Goal: Use online tool/utility: Use online tool/utility

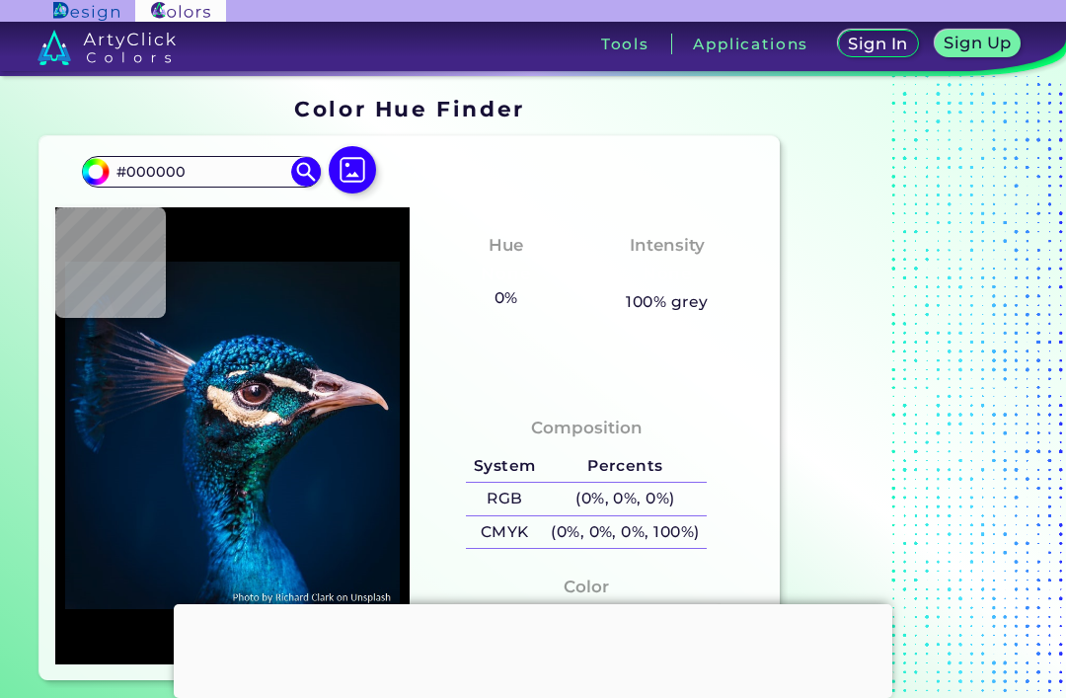
type input "#001b30"
type input "#001B30"
type input "#011d32"
type input "#011D32"
type input "#0555a7"
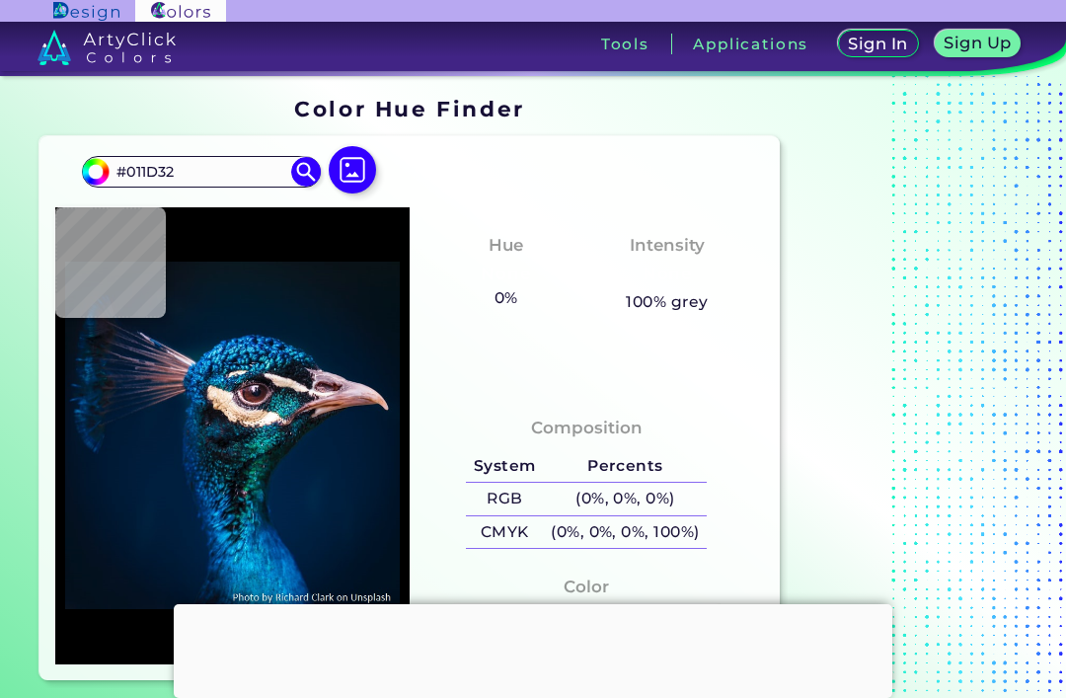
type input "#0555A7"
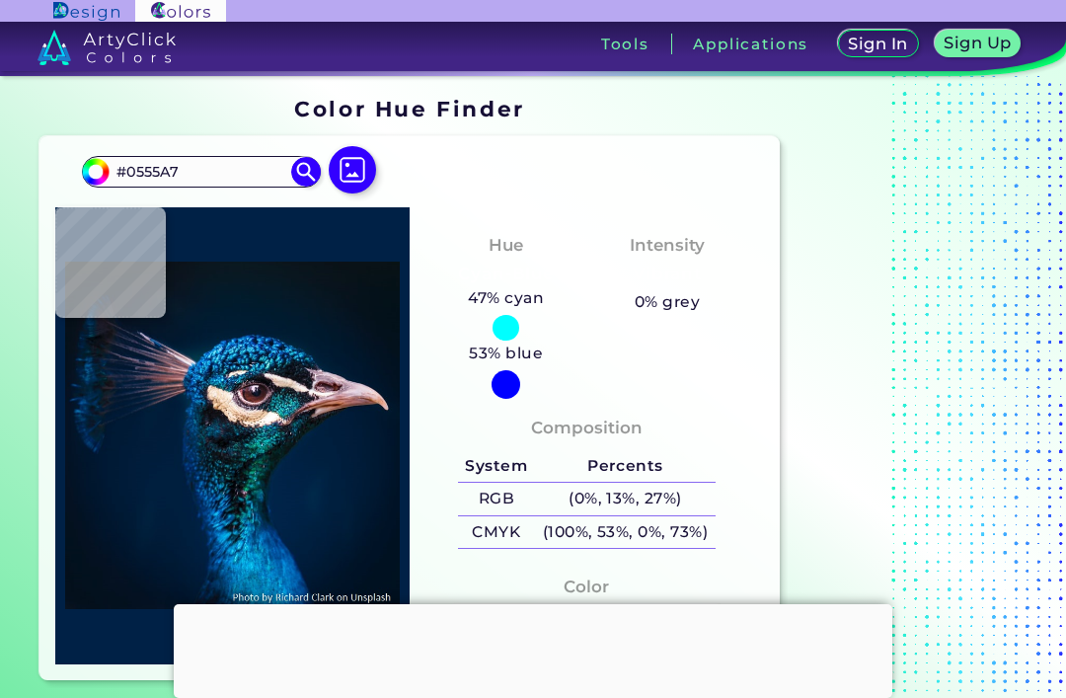
type input "#002146"
type input "#1695c6"
type input "#1695C6"
type input "#3c4358"
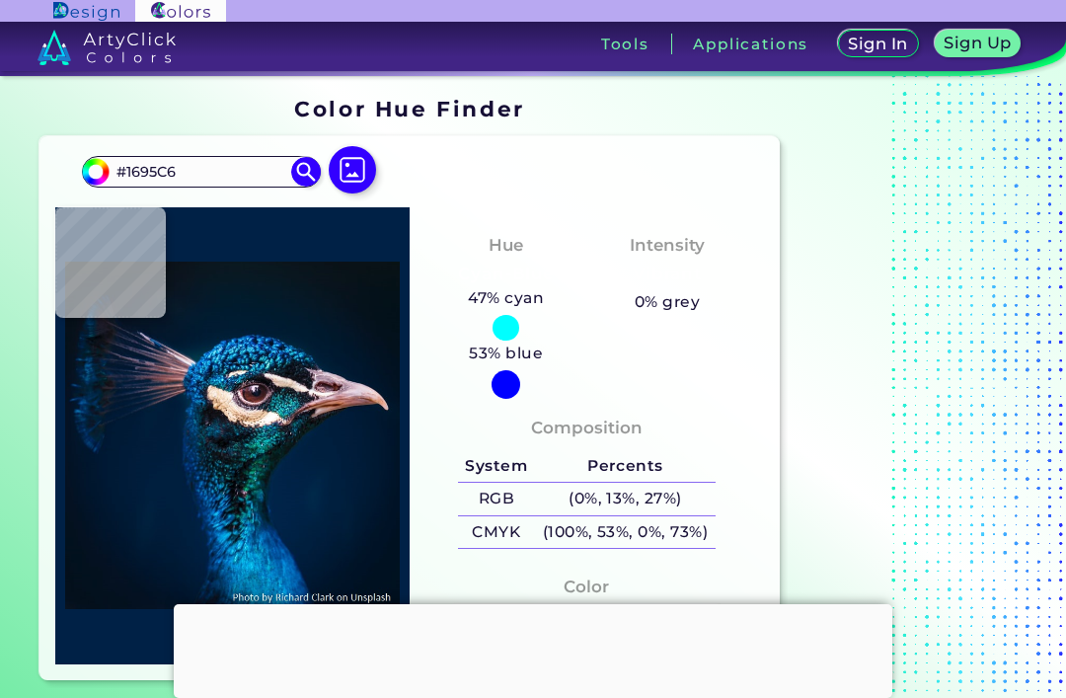
type input "#3C4358"
type input "#07070b"
type input "#07070B"
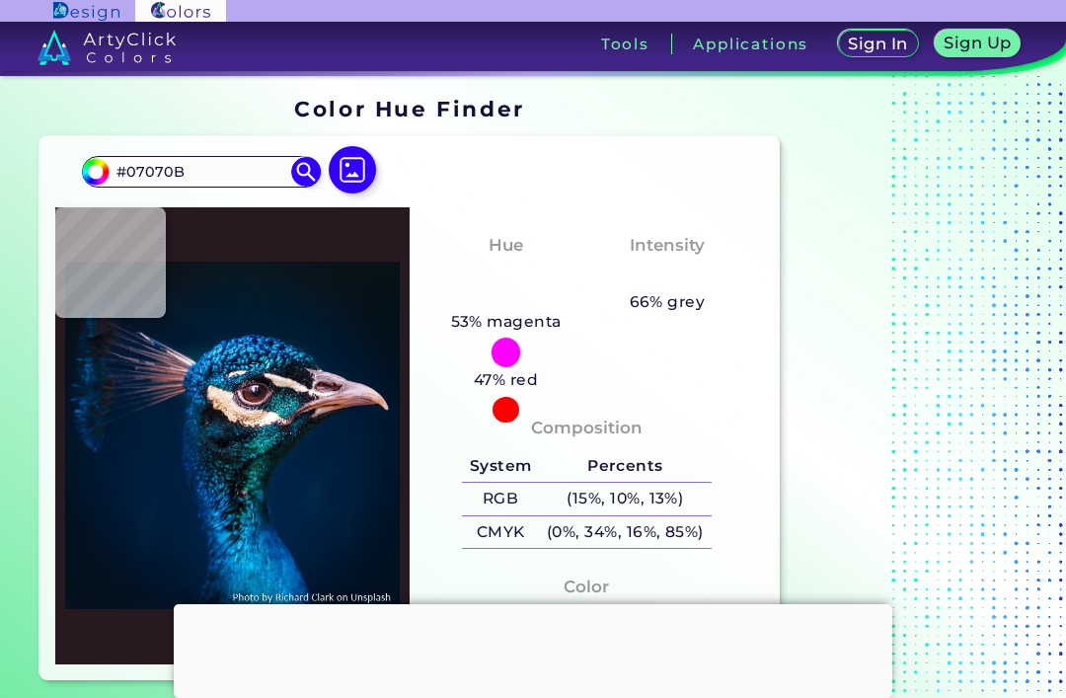
type input "#22141b"
type input "#22141B"
type input "#0c1019"
type input "#0C1019"
type input "#09101b"
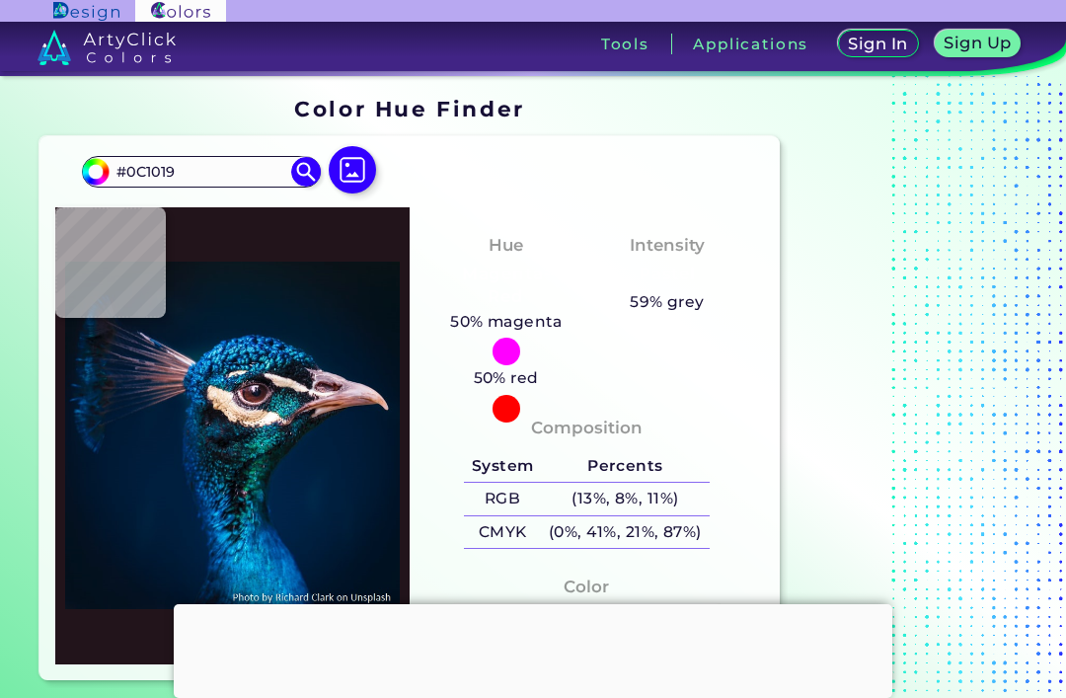
type input "#09101B"
type input "#0e1120"
type input "#0E1120"
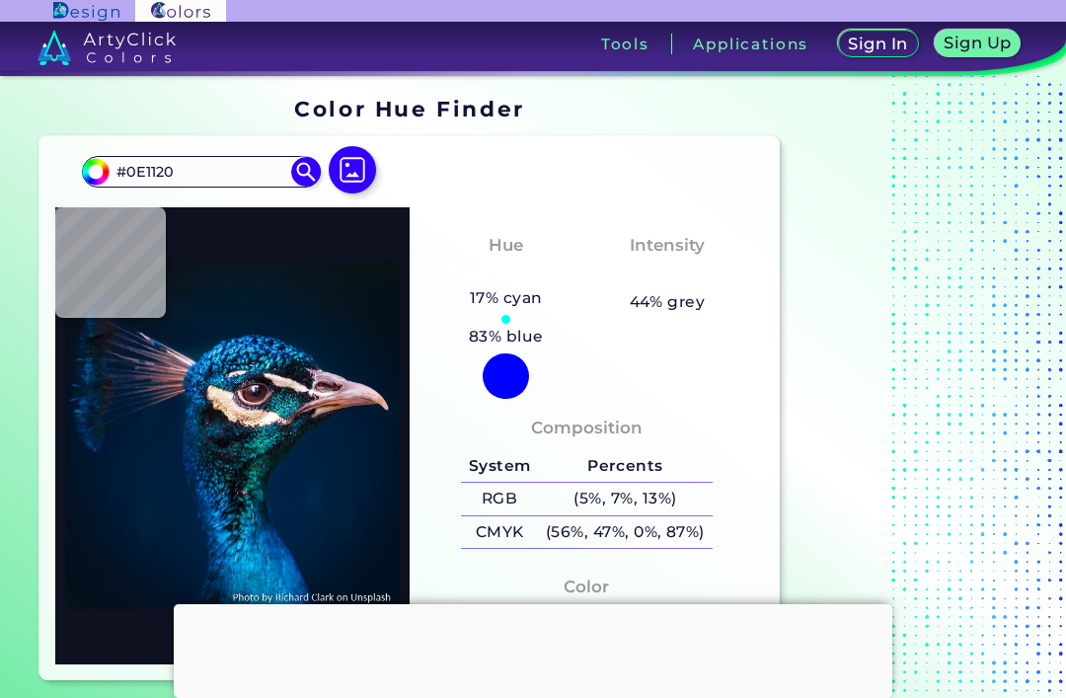
type input "#323349"
type input "#878499"
type input "#30283d"
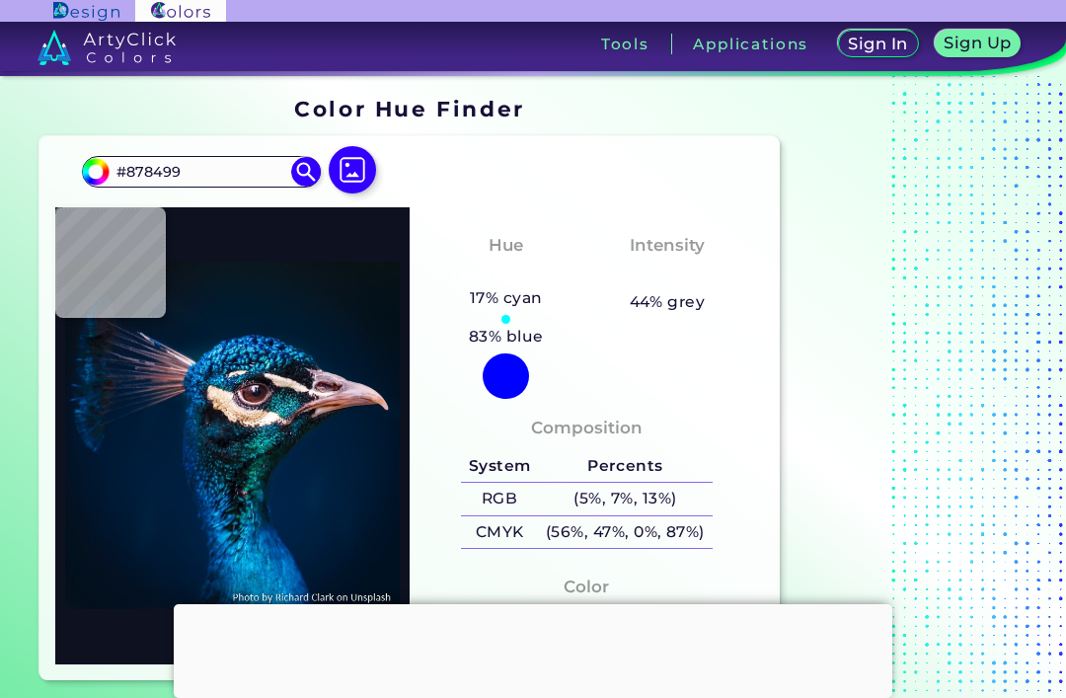
type input "#30283D"
type input "#241a32"
type input "#241A32"
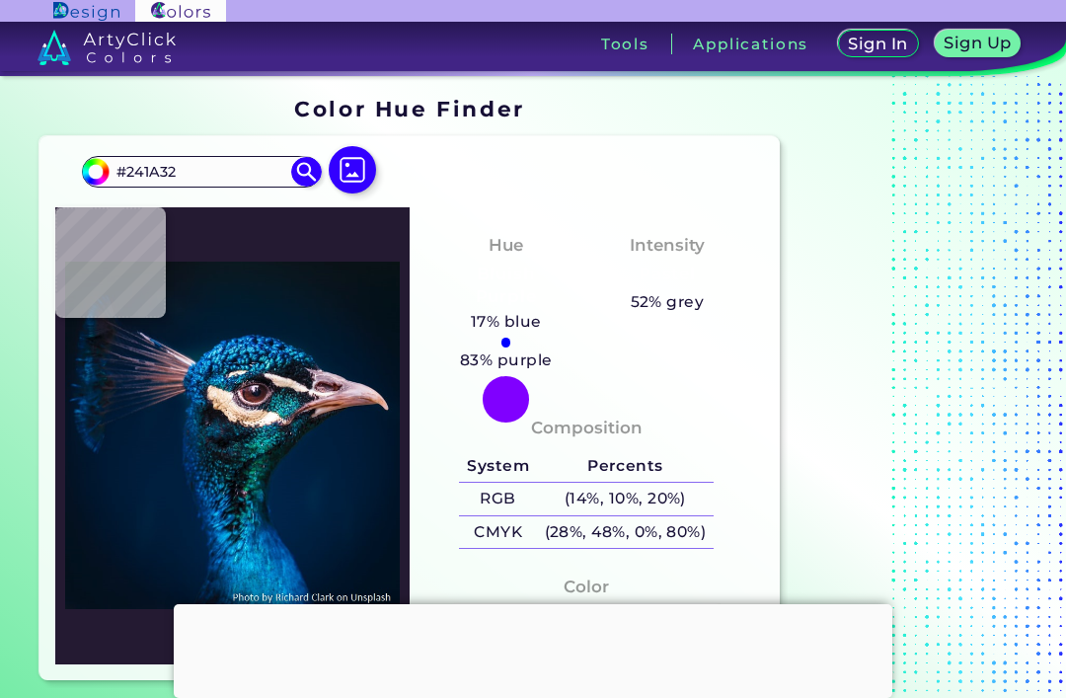
type input "#7a6c86"
type input "#7A6C86"
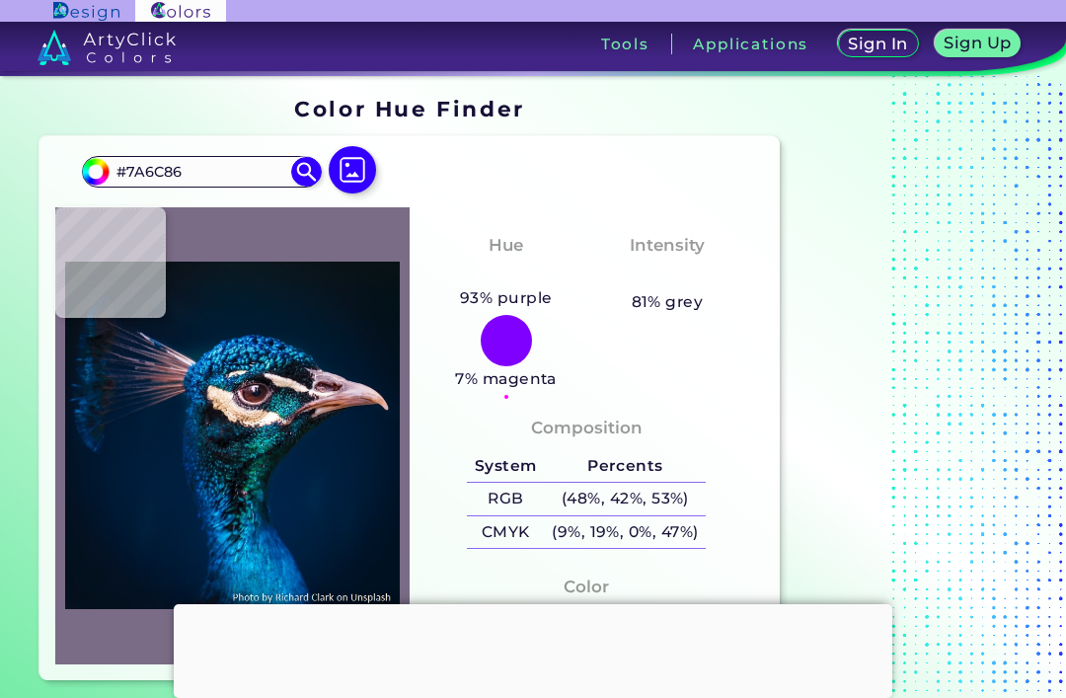
type input "#c8b9d0"
type input "#C8B9D0"
type input "#887f95"
type input "#887F95"
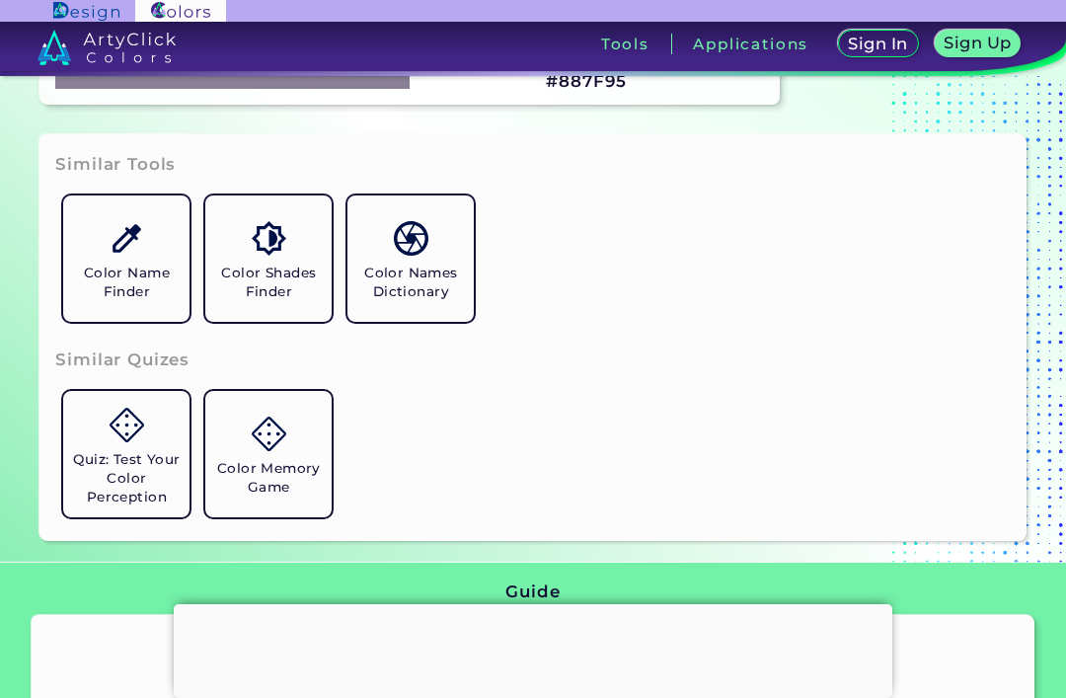
scroll to position [576, 0]
click at [103, 309] on link "Color Name Finder" at bounding box center [126, 259] width 142 height 142
click at [83, 309] on link "Color Name Finder" at bounding box center [126, 259] width 142 height 142
